Goal: Transaction & Acquisition: Purchase product/service

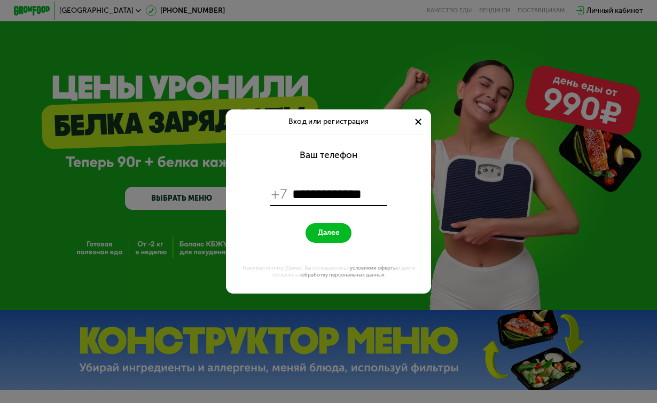
type input "**********"
click at [329, 233] on button "Далее" at bounding box center [328, 233] width 45 height 20
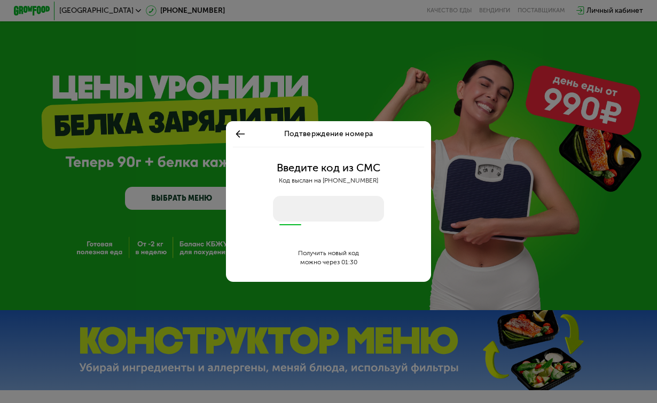
click at [290, 211] on input "number" at bounding box center [328, 209] width 111 height 26
type input "****"
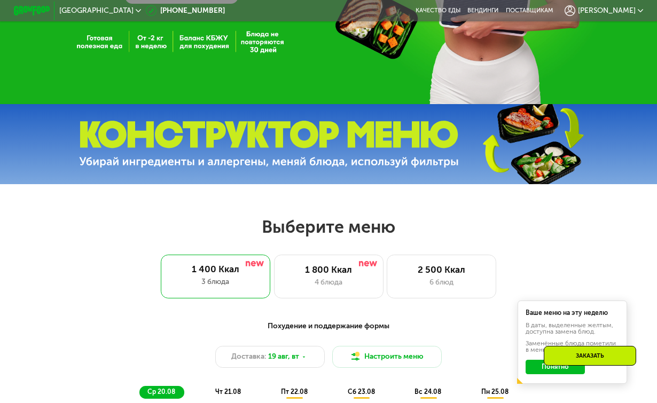
scroll to position [229, 0]
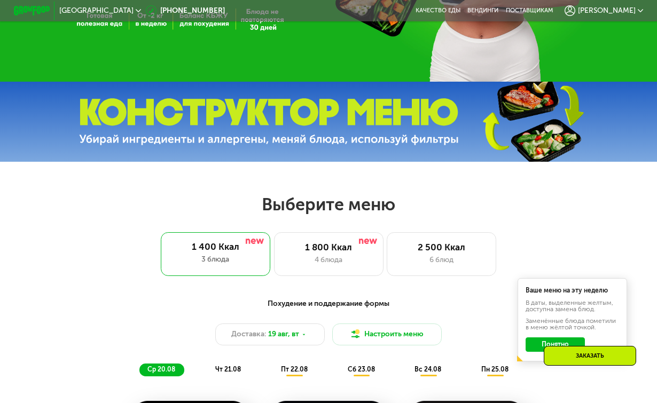
click at [379, 216] on div "Выберите меню 1 400 Ккал 3 блюда 1 800 Ккал 4 блюда 2 500 Ккал 6 блюд" at bounding box center [328, 235] width 657 height 82
click at [336, 252] on div "1 800 Ккал" at bounding box center [329, 247] width 90 height 11
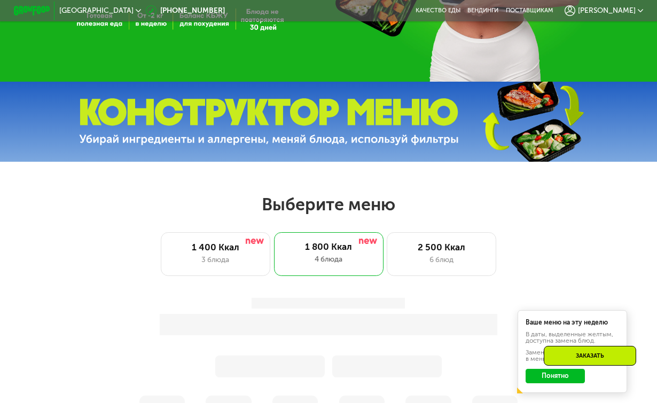
scroll to position [310, 0]
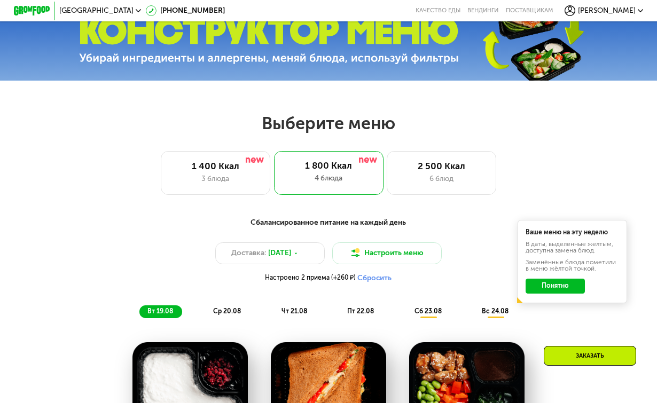
click at [559, 293] on div "Ваше меню на эту неделю В даты, выделенные желтым, доступна замена блюд. Заменё…" at bounding box center [573, 261] width 110 height 83
click at [550, 278] on div "Ваше меню на эту неделю В даты, выделенные желтым, доступна замена блюд. Заменё…" at bounding box center [573, 261] width 110 height 83
click at [548, 284] on button "Понятно" at bounding box center [555, 286] width 59 height 14
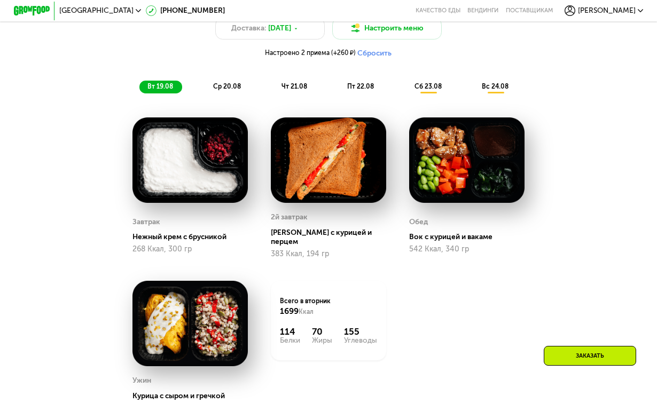
scroll to position [534, 0]
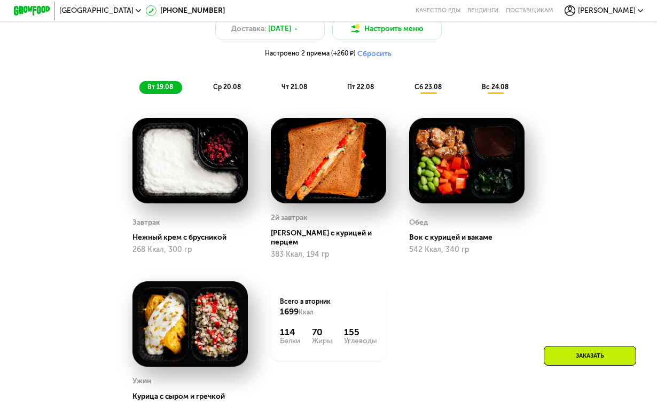
click at [274, 88] on div "ср 20.08" at bounding box center [295, 87] width 43 height 13
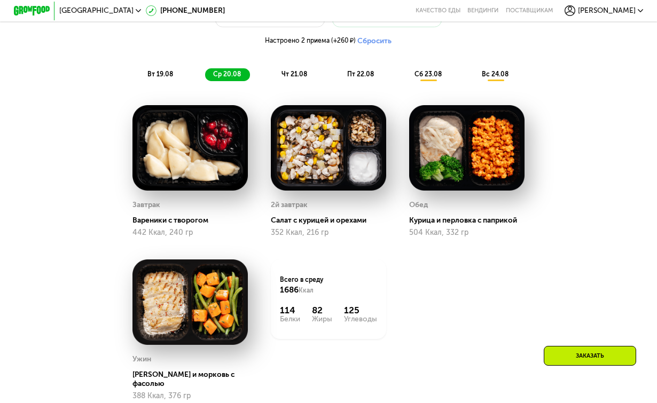
scroll to position [548, 0]
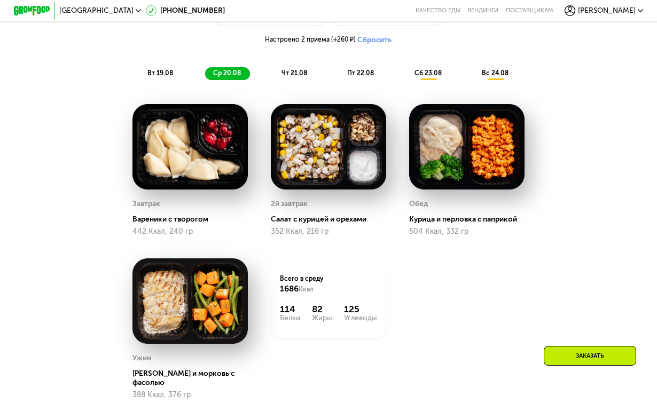
click at [294, 73] on span "чт 21.08" at bounding box center [295, 72] width 26 height 7
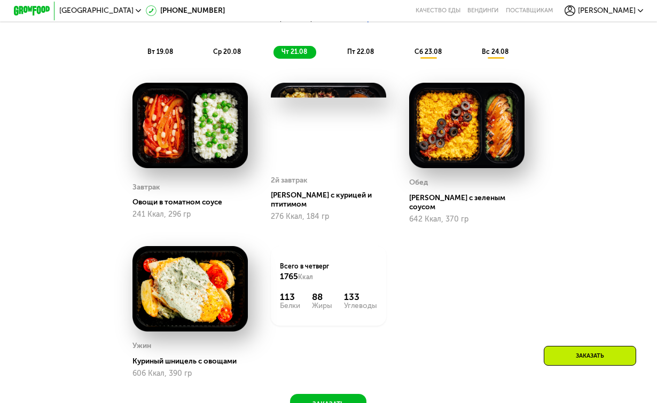
scroll to position [567, 0]
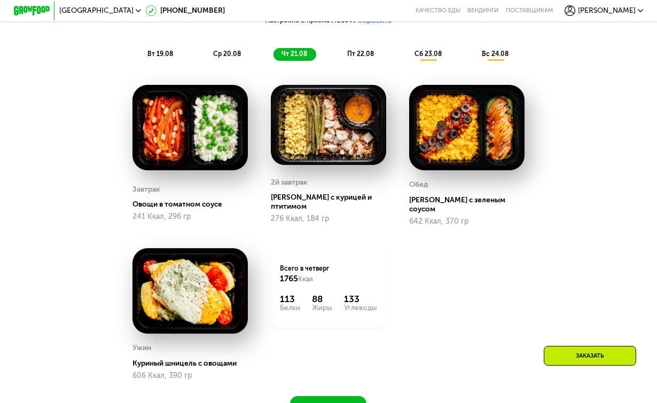
click at [367, 51] on span "пт 22.08" at bounding box center [360, 53] width 27 height 7
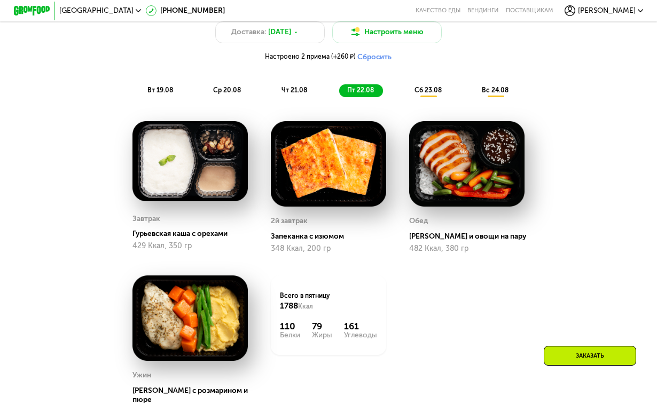
scroll to position [523, 0]
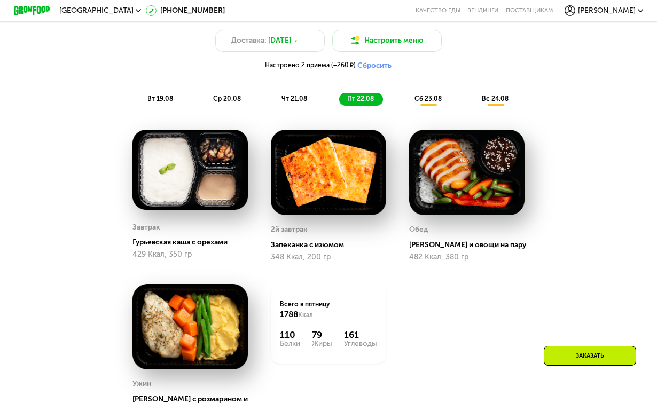
click at [428, 70] on div "Доставка: [DATE] Настроить меню Настроено 2 приема (+260 ₽) Сбросить" at bounding box center [328, 52] width 540 height 45
click at [428, 92] on div "Сбалансированное питание на каждый день Доставка: [DATE] Настроить меню Настрое…" at bounding box center [328, 55] width 540 height 102
click at [428, 99] on span "сб 23.08" at bounding box center [428, 98] width 27 height 7
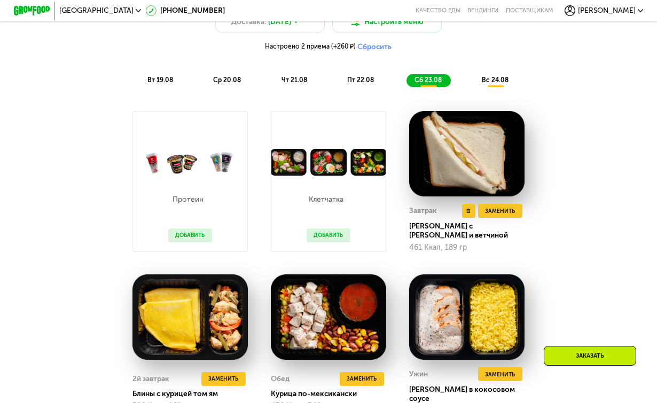
scroll to position [538, 0]
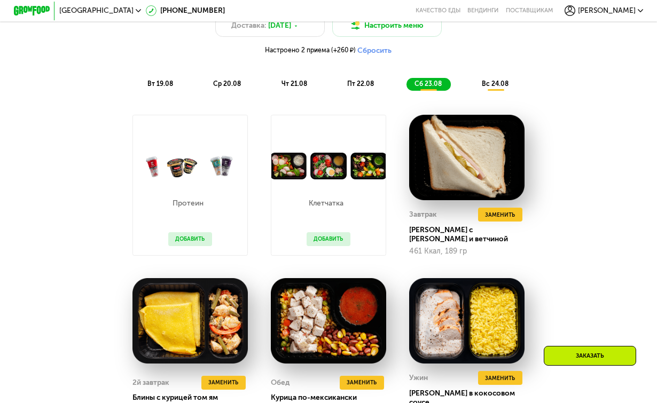
click at [496, 88] on div "вс 24.08" at bounding box center [496, 84] width 44 height 13
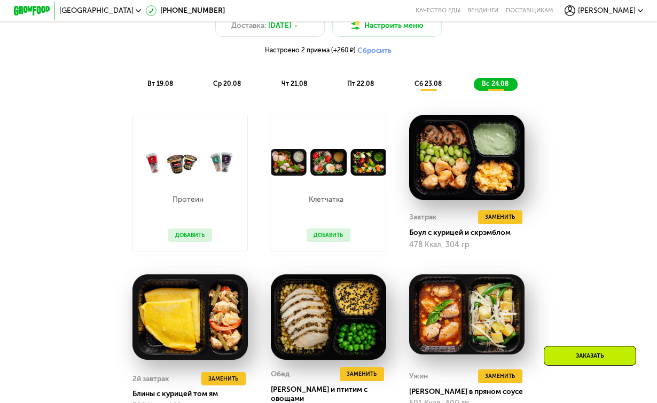
click at [350, 85] on span "пт 22.08" at bounding box center [360, 83] width 27 height 7
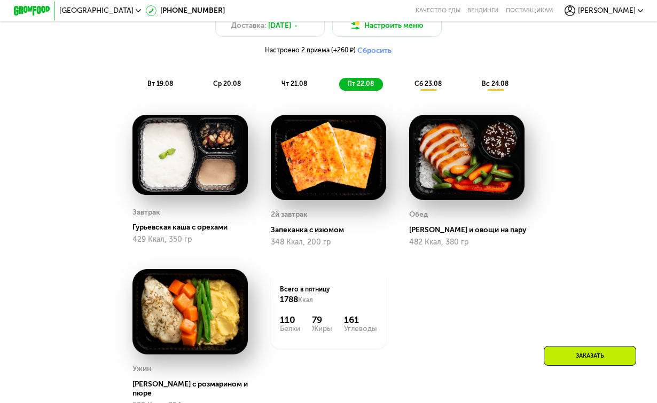
click at [156, 84] on span "вт 19.08" at bounding box center [160, 83] width 26 height 7
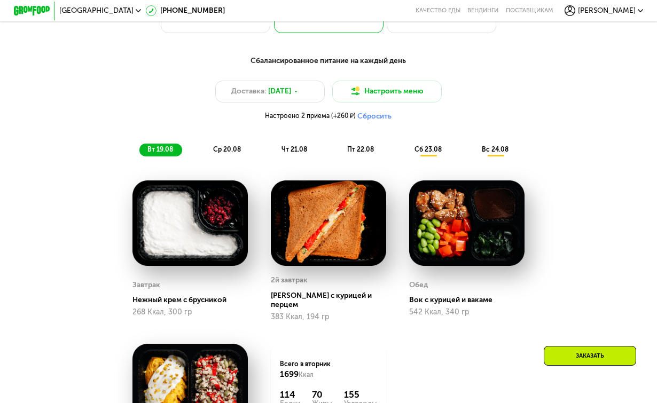
scroll to position [414, 0]
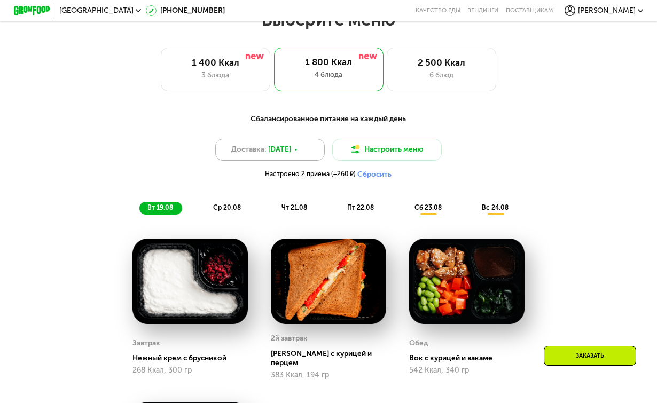
click at [291, 156] on div "Доставка: [DATE]" at bounding box center [270, 150] width 110 height 22
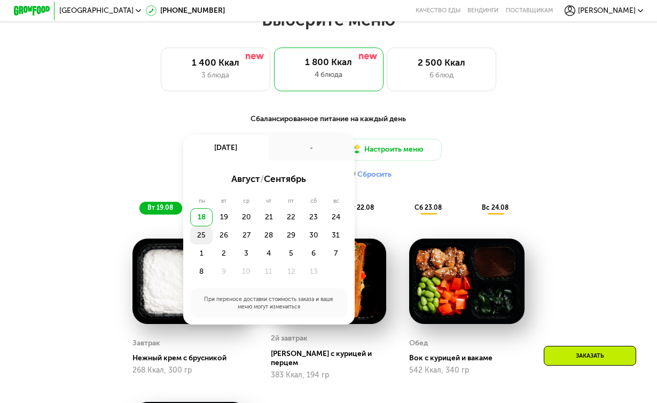
click at [213, 235] on div "25" at bounding box center [224, 236] width 22 height 18
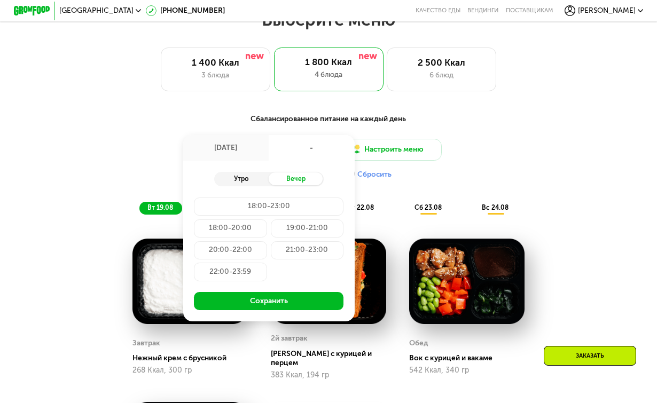
click at [245, 176] on div "Утро" at bounding box center [241, 179] width 55 height 13
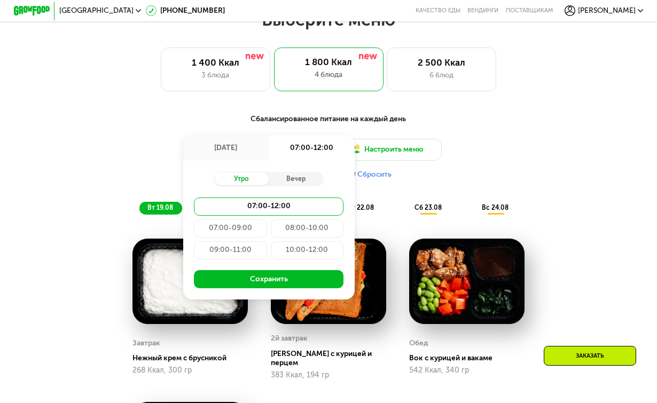
click at [305, 250] on div "10:00-12:00" at bounding box center [307, 251] width 73 height 18
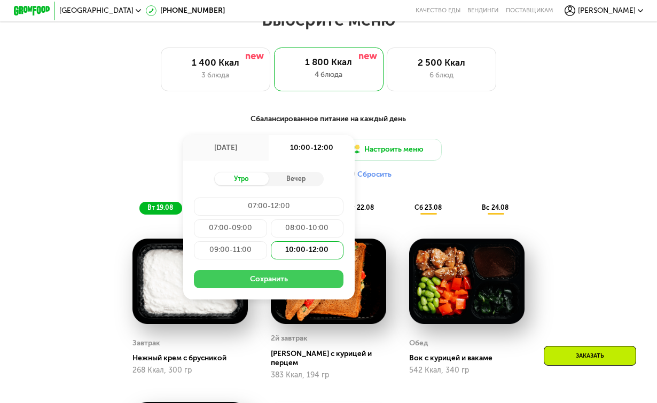
click at [268, 279] on button "Сохранить" at bounding box center [269, 279] width 150 height 18
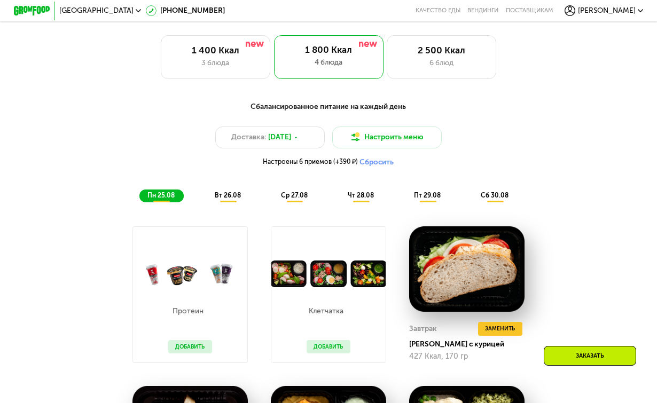
scroll to position [458, 0]
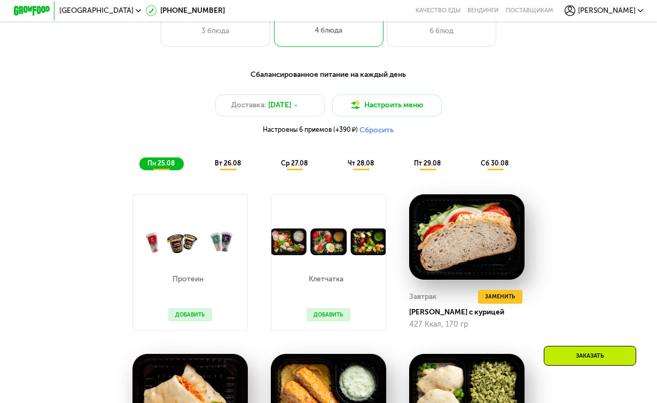
click at [231, 165] on span "вт 26.08" at bounding box center [228, 163] width 26 height 7
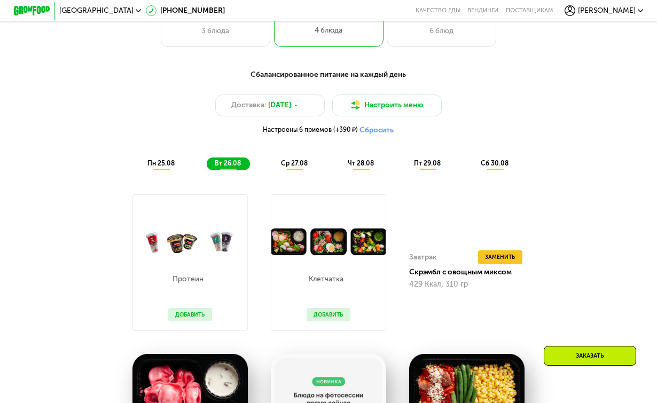
click at [291, 163] on span "ср 27.08" at bounding box center [294, 163] width 27 height 7
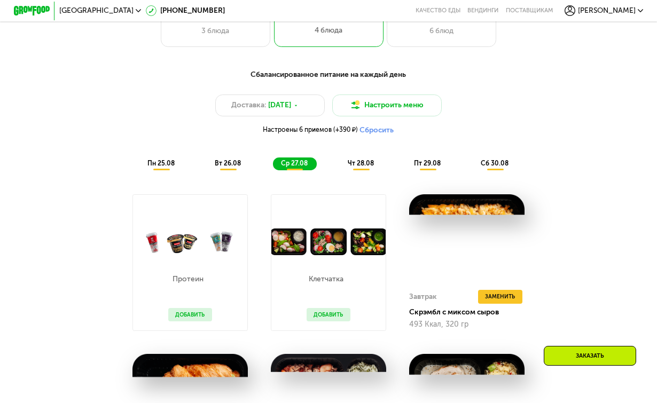
click at [365, 160] on span "чт 28.08" at bounding box center [361, 163] width 26 height 7
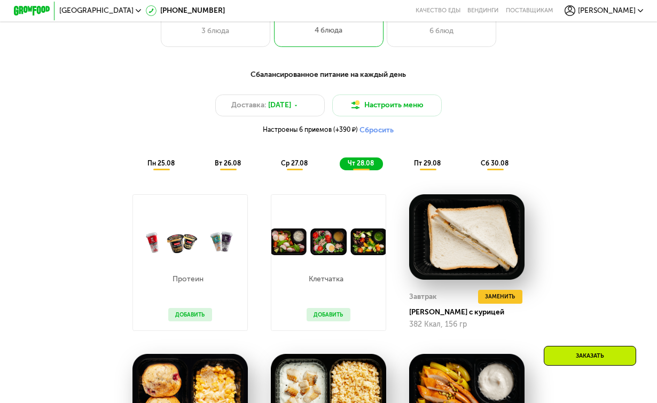
click at [473, 161] on div "пт 29.08" at bounding box center [495, 164] width 45 height 13
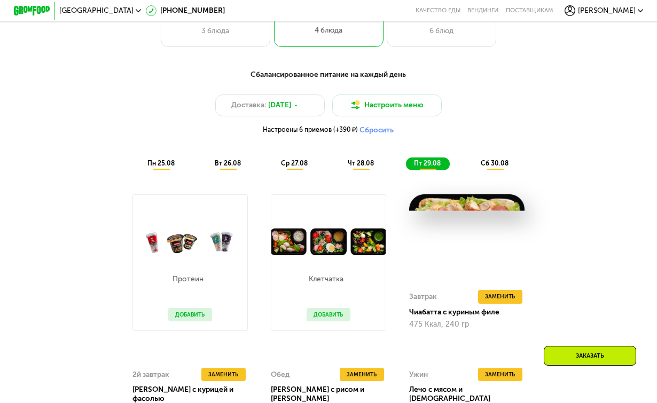
click at [503, 166] on span "сб 30.08" at bounding box center [495, 163] width 28 height 7
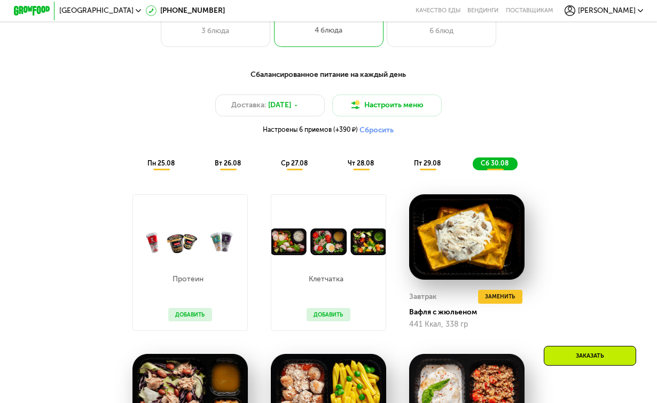
drag, startPoint x: 153, startPoint y: 157, endPoint x: 200, endPoint y: 168, distance: 47.9
click at [153, 157] on div "Сбалансированное питание на каждый день Доставка: [DATE] Настроить меню Настрое…" at bounding box center [328, 120] width 540 height 102
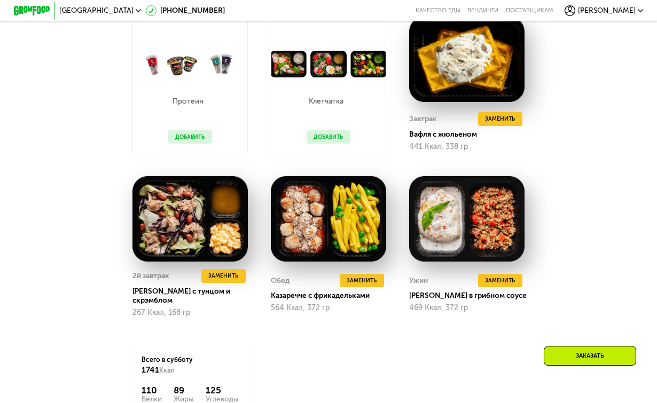
scroll to position [725, 0]
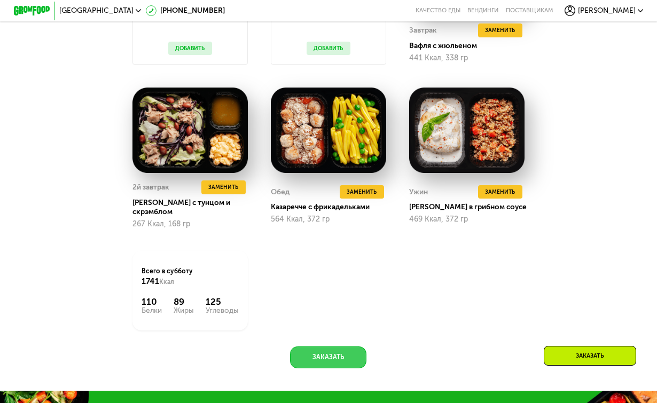
click at [342, 347] on button "Заказать" at bounding box center [328, 358] width 76 height 22
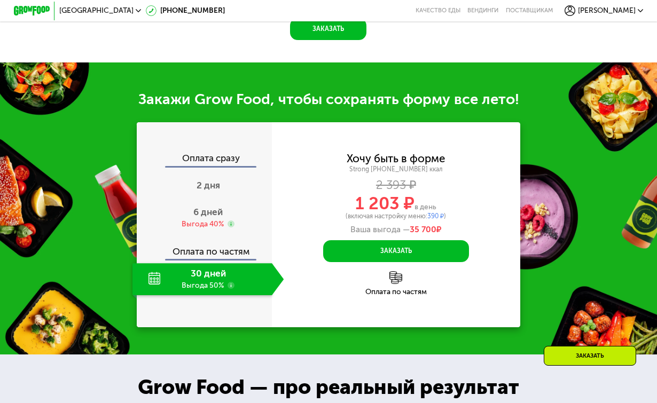
scroll to position [1104, 0]
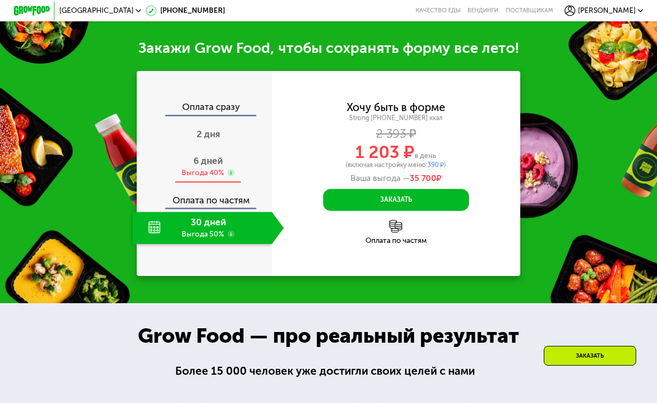
click at [213, 155] on span "6 дней" at bounding box center [207, 160] width 29 height 11
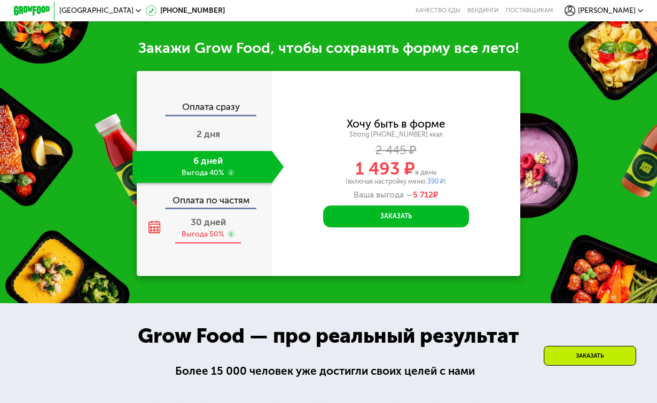
click at [214, 217] on div "30 дней Выгода 50%" at bounding box center [209, 228] width 152 height 32
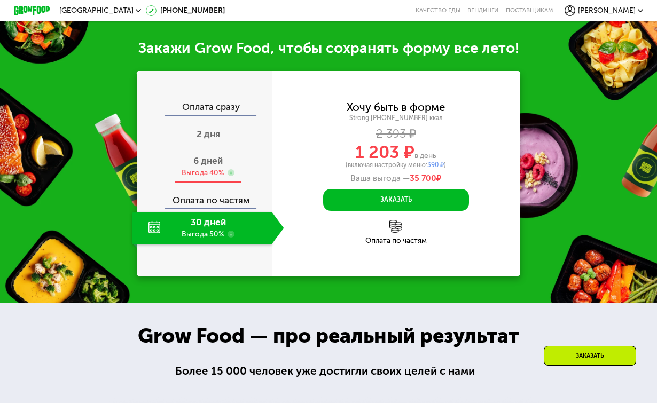
click at [219, 169] on div "6 дней Выгода 40%" at bounding box center [209, 167] width 152 height 32
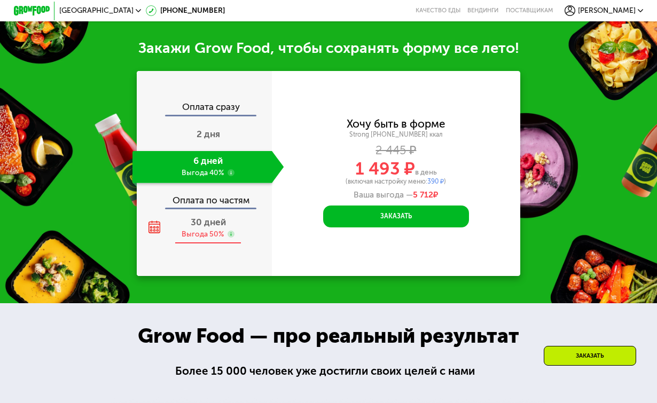
click at [197, 230] on div "Выгода 50%" at bounding box center [203, 235] width 42 height 10
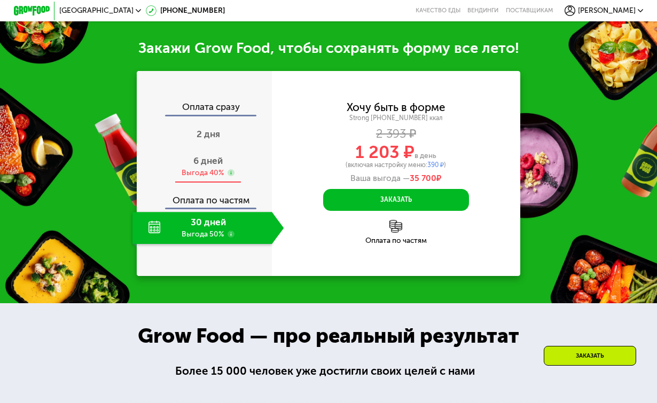
click at [205, 168] on div "Выгода 40%" at bounding box center [203, 173] width 42 height 10
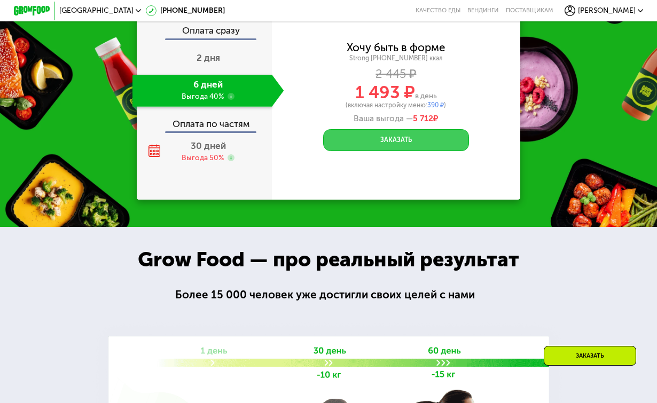
scroll to position [1183, 0]
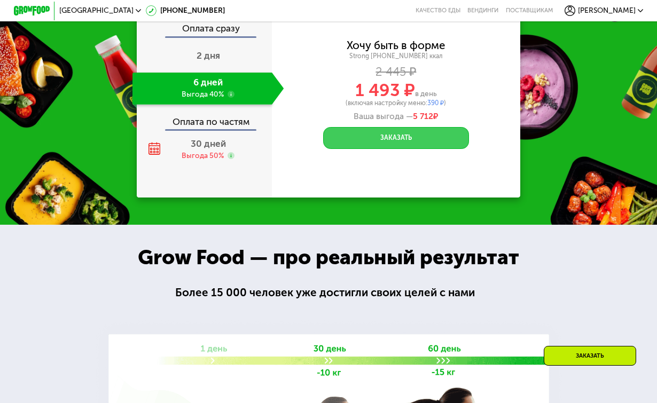
click at [395, 135] on button "Заказать" at bounding box center [396, 138] width 146 height 22
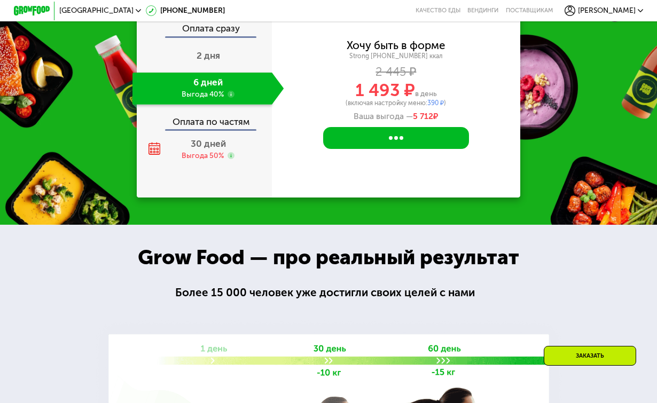
scroll to position [1141, 0]
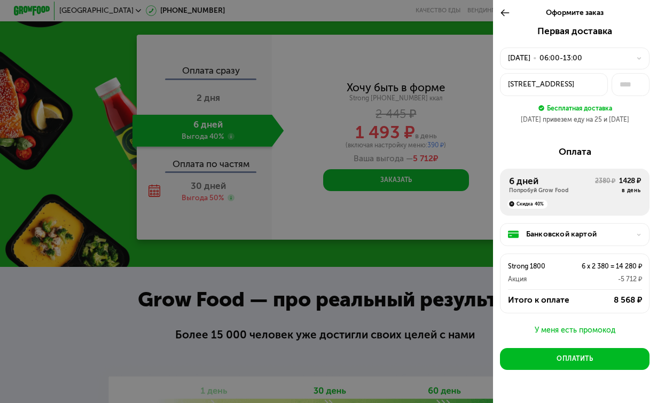
click at [430, 122] on div at bounding box center [328, 201] width 657 height 403
click at [502, 12] on use at bounding box center [505, 12] width 9 height 7
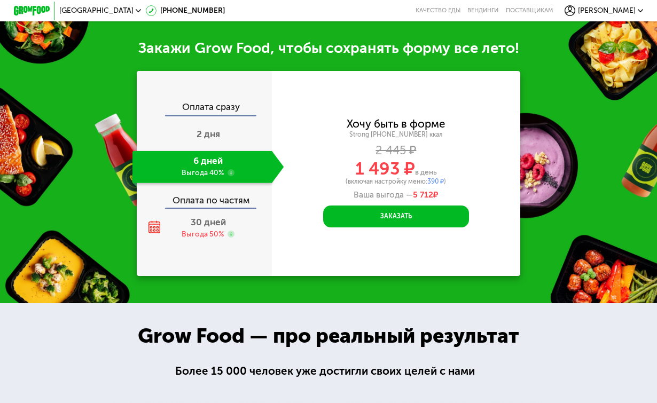
click at [450, 73] on div "Хочу быть в форме Strong [PHONE_NUMBER] ккал 2 445 ₽ 1 493 ₽ в день (включая на…" at bounding box center [396, 173] width 248 height 205
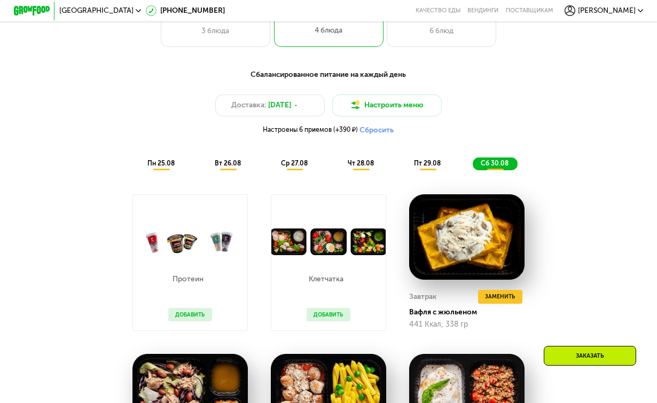
scroll to position [456, 0]
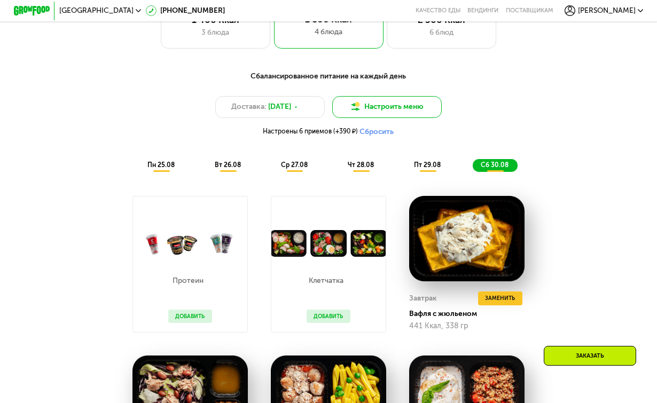
click at [382, 107] on button "Настроить меню" at bounding box center [387, 107] width 110 height 22
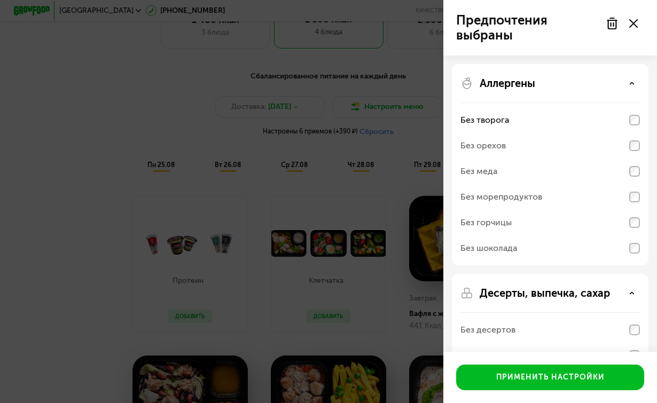
click at [402, 124] on div "Предпочтения выбраны Аллергены Без творога Без орехов Без меда Без морепродукто…" at bounding box center [328, 201] width 657 height 403
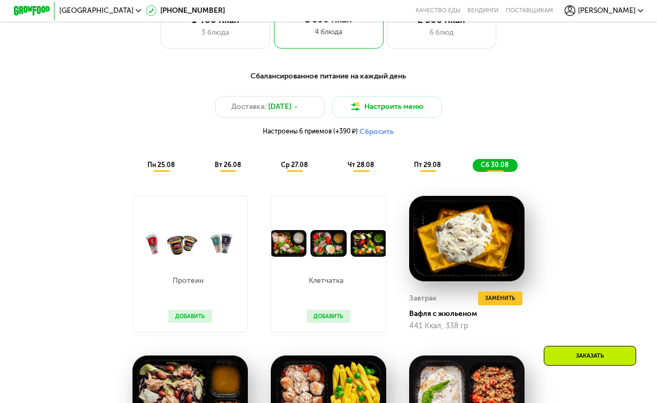
click at [377, 133] on button "Сбросить" at bounding box center [377, 131] width 34 height 9
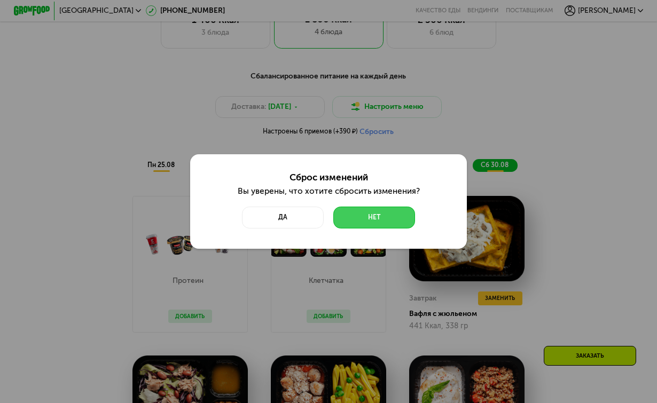
click at [373, 221] on button "Нет" at bounding box center [374, 218] width 82 height 22
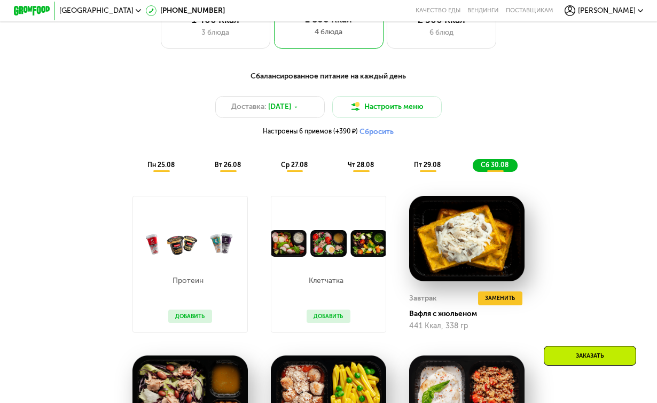
click at [379, 132] on button "Сбросить" at bounding box center [377, 131] width 34 height 9
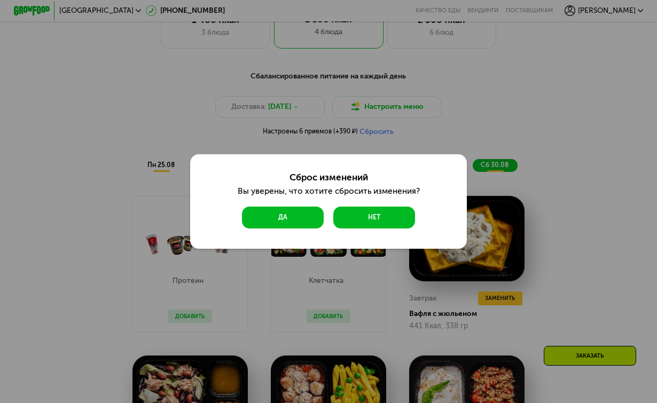
click at [300, 221] on button "Да" at bounding box center [283, 218] width 82 height 22
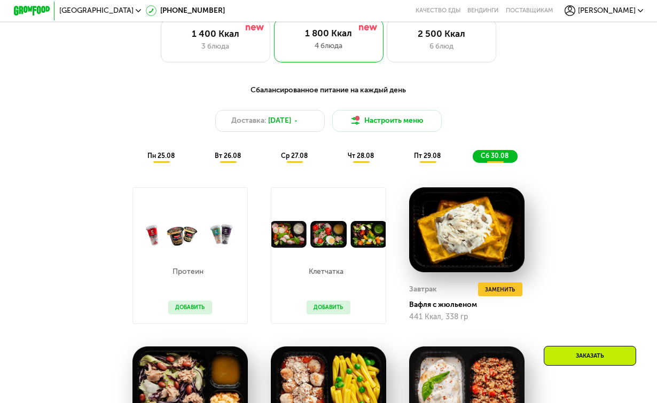
scroll to position [443, 0]
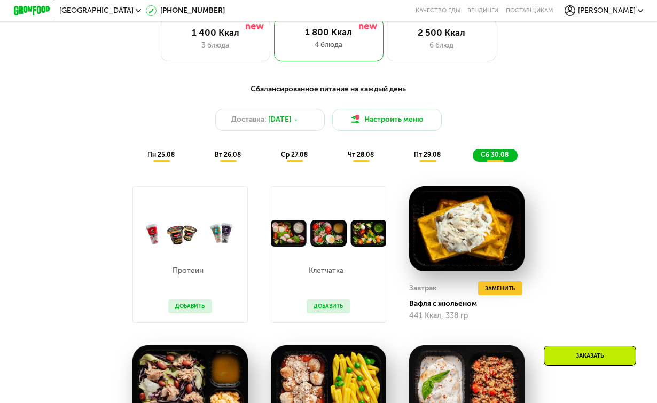
click at [162, 157] on span "пн 25.08" at bounding box center [160, 154] width 27 height 7
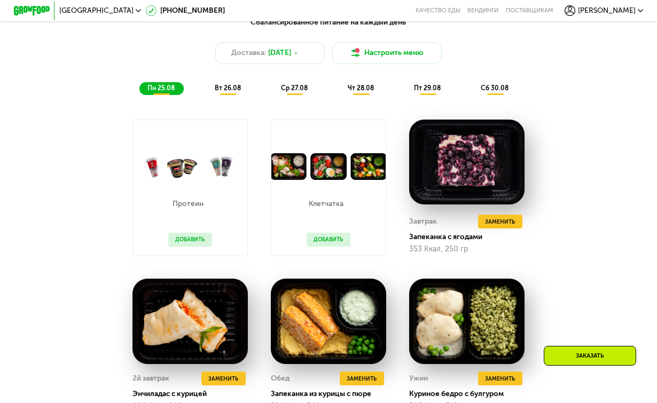
scroll to position [491, 0]
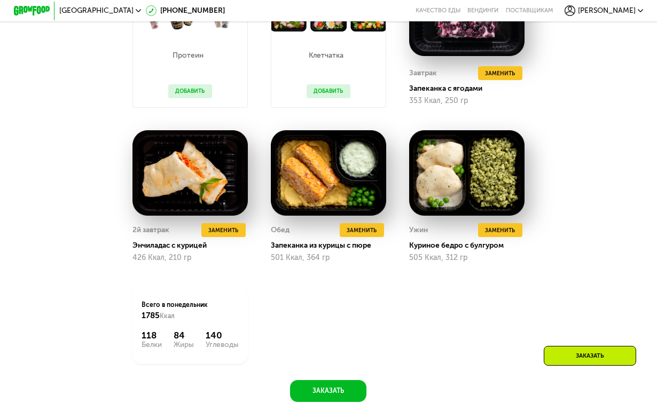
click at [580, 351] on div "Заказать" at bounding box center [590, 356] width 92 height 20
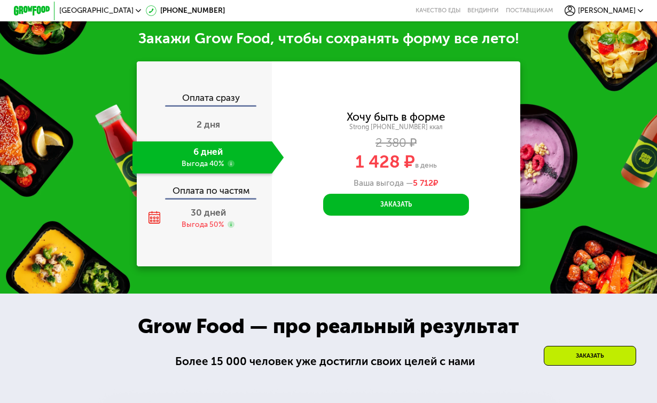
click at [610, 359] on div "Заказать" at bounding box center [590, 356] width 92 height 20
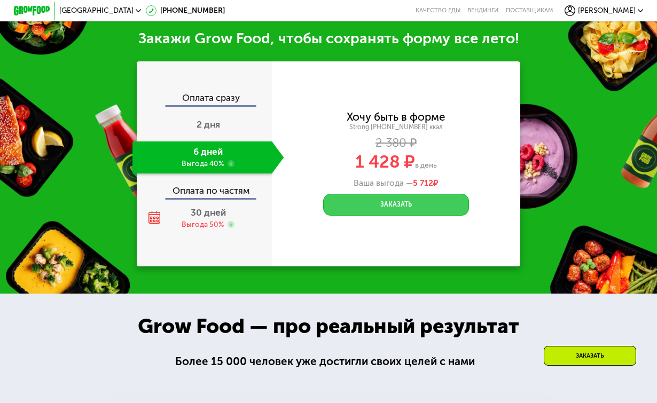
click at [418, 209] on button "Заказать" at bounding box center [396, 205] width 146 height 22
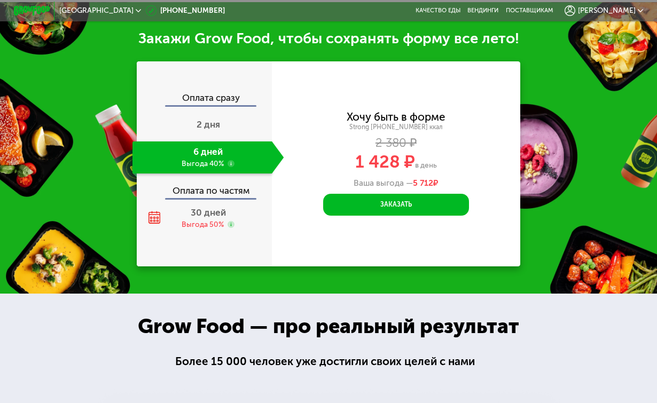
scroll to position [0, 0]
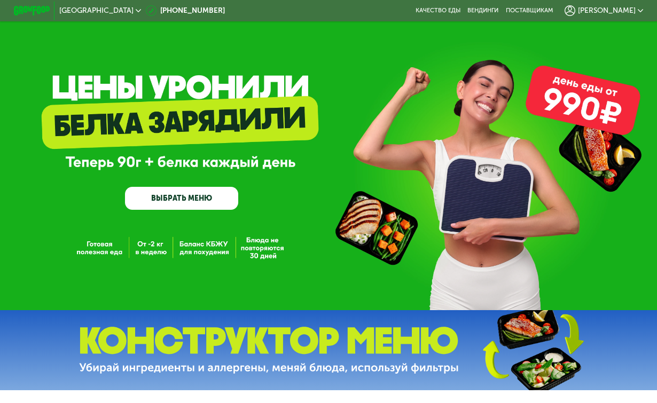
click at [420, 80] on div "GrowFood — доставка правильного питания ВЫБРАТЬ МЕНЮ" at bounding box center [328, 155] width 657 height 310
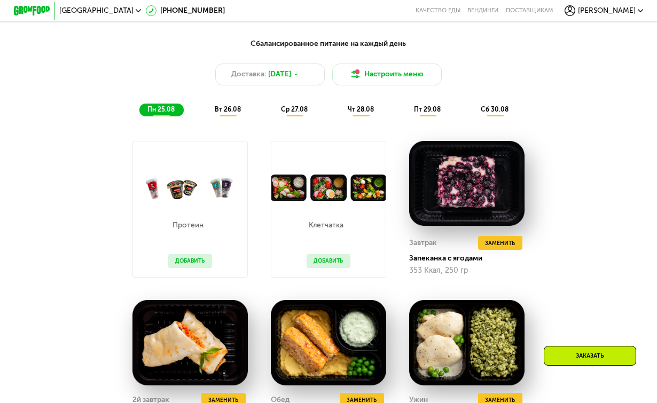
scroll to position [657, 0]
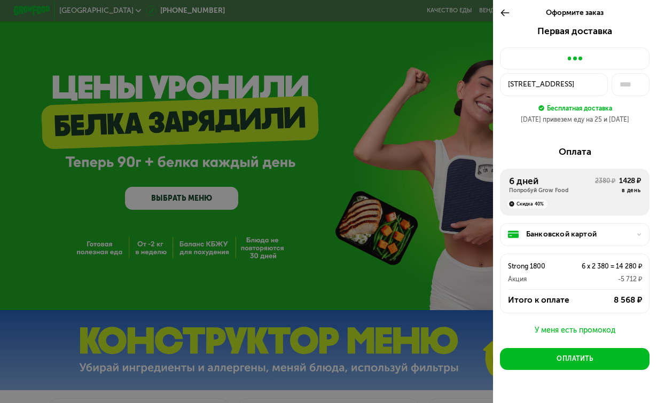
click at [457, 83] on div at bounding box center [328, 201] width 657 height 403
click at [505, 15] on icon at bounding box center [505, 12] width 10 height 11
